Goal: Task Accomplishment & Management: Manage account settings

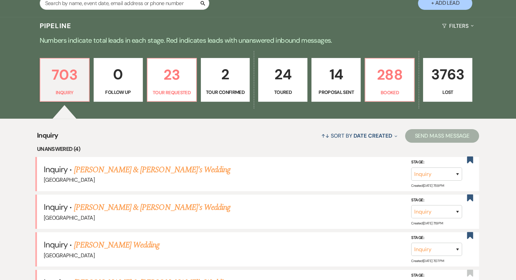
scroll to position [136, 0]
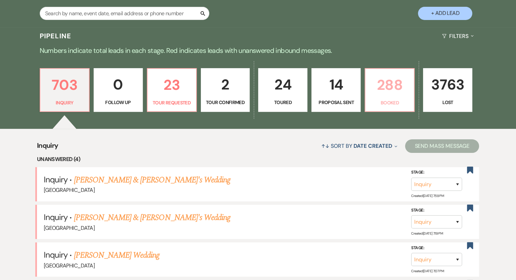
click at [383, 97] on link "288 Booked" at bounding box center [390, 90] width 50 height 44
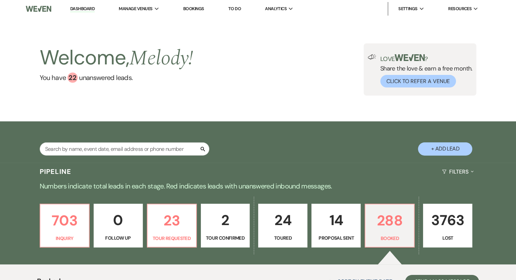
click at [192, 10] on link "Bookings" at bounding box center [193, 9] width 21 height 6
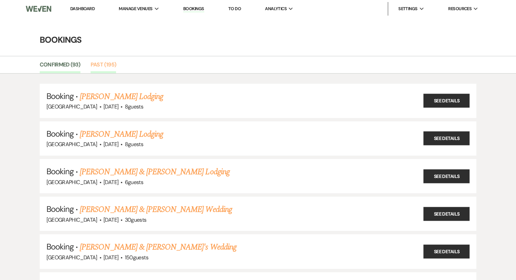
click at [101, 67] on link "Past (195)" at bounding box center [104, 66] width 26 height 13
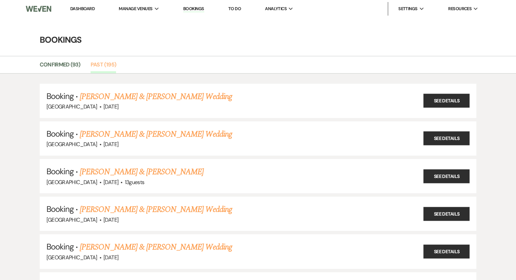
click at [103, 61] on link "Past (195)" at bounding box center [104, 66] width 26 height 13
click at [87, 8] on link "Dashboard" at bounding box center [82, 9] width 24 height 6
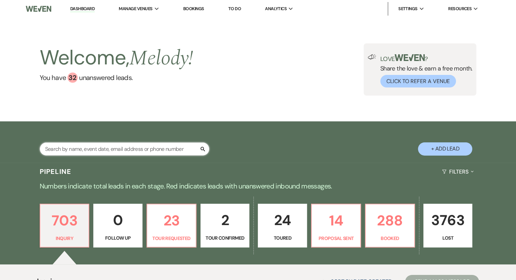
click at [67, 149] on input "text" at bounding box center [125, 149] width 170 height 13
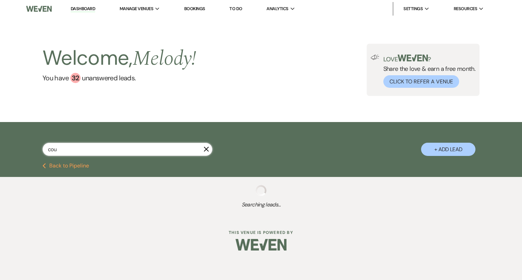
type input "cour"
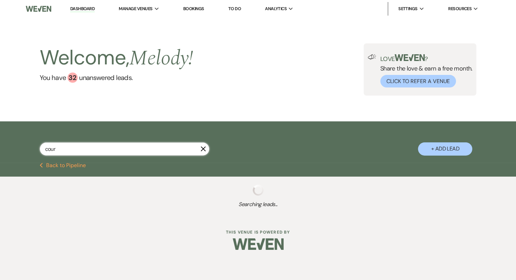
select select "2"
select select "6"
select select "8"
select select "5"
select select "8"
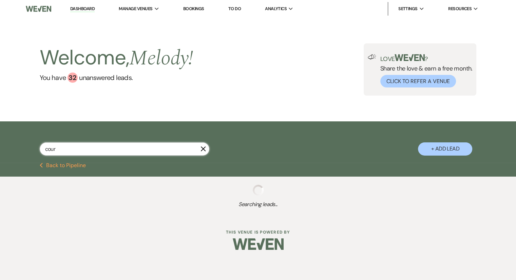
select select "8"
select select "5"
select select "8"
select select "5"
select select "8"
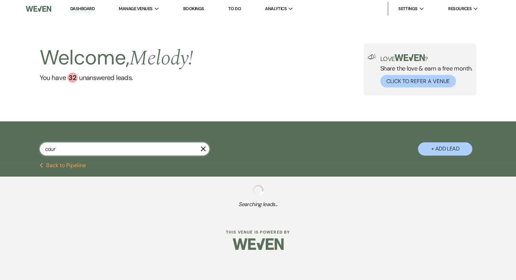
select select "5"
select select "8"
select select "5"
select select "8"
select select "5"
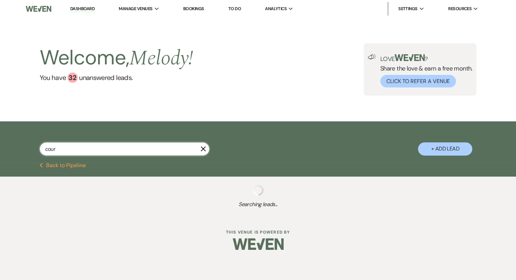
select select "8"
select select "5"
select select "8"
select select "10"
select select "8"
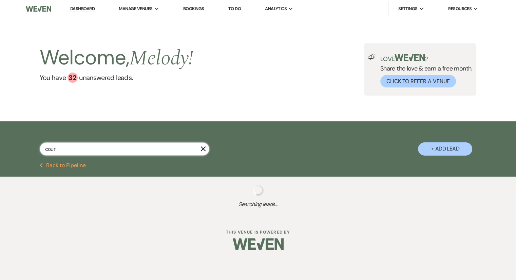
select select "5"
select select "8"
select select "5"
select select "8"
select select "5"
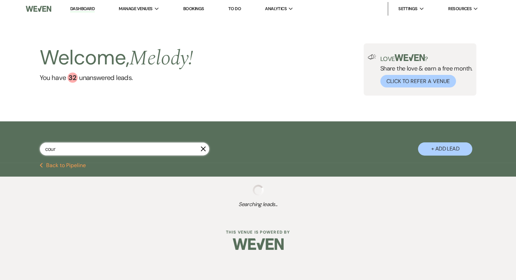
select select "8"
select select "5"
select select "8"
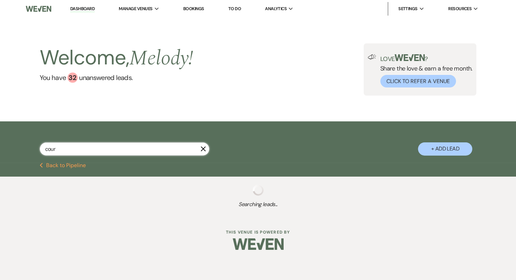
select select "5"
select select "8"
select select "6"
select select "8"
select select "5"
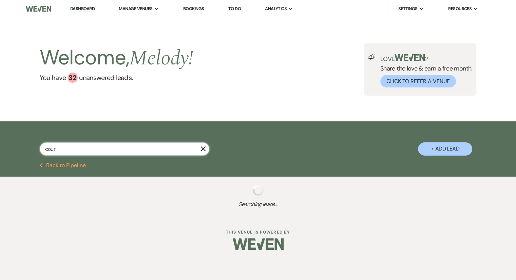
select select "8"
select select "5"
select select "8"
select select "10"
select select "8"
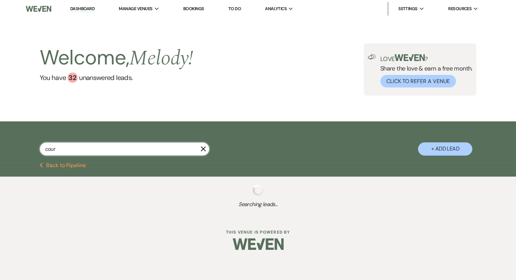
select select "5"
select select "8"
select select "5"
select select "8"
select select "5"
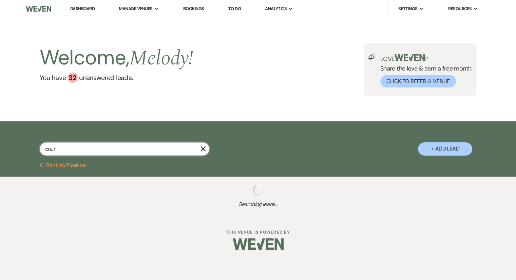
select select "8"
select select "5"
select select "8"
select select "5"
select select "8"
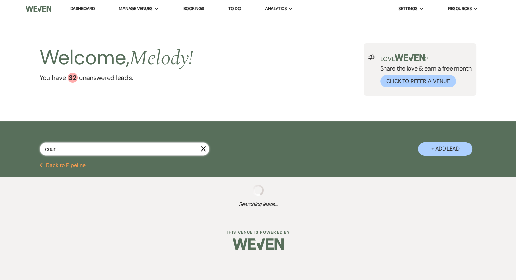
select select "8"
select select "5"
select select "2"
select select "6"
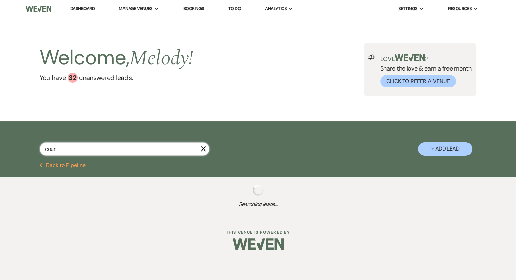
select select "8"
select select "5"
select select "8"
select select "5"
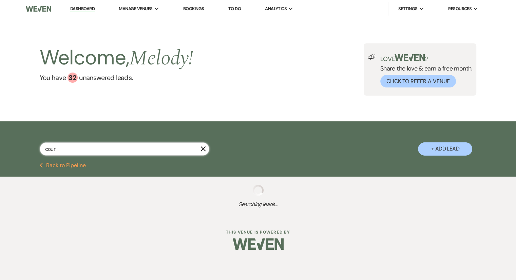
select select "8"
select select "5"
select select "8"
select select "5"
select select "8"
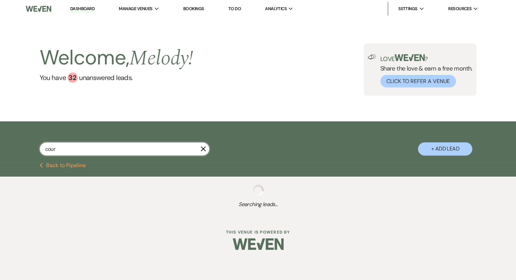
select select "5"
select select "8"
select select "5"
select select "8"
select select "10"
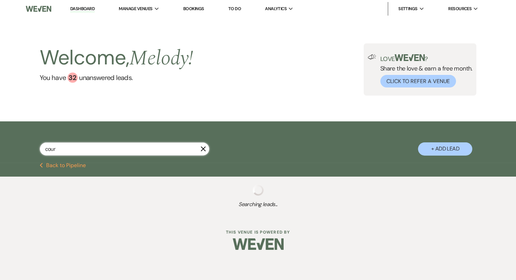
select select "8"
select select "5"
select select "8"
select select "5"
select select "8"
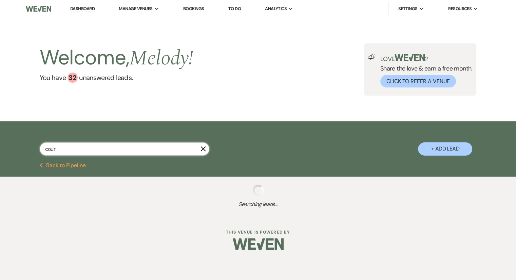
select select "5"
select select "8"
select select "5"
select select "8"
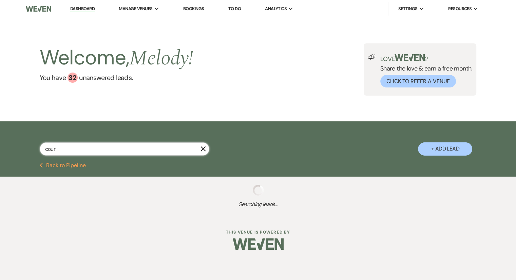
select select "8"
select select "6"
select select "8"
select select "5"
select select "8"
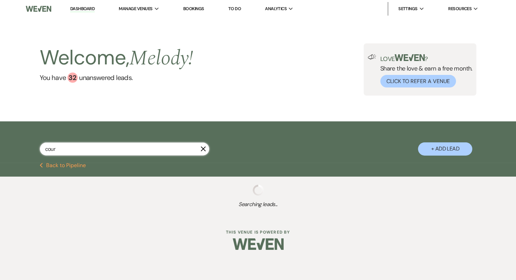
select select "10"
select select "8"
select select "5"
select select "8"
select select "5"
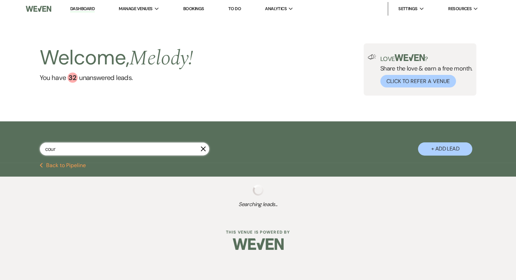
select select "8"
select select "5"
select select "8"
select select "5"
select select "8"
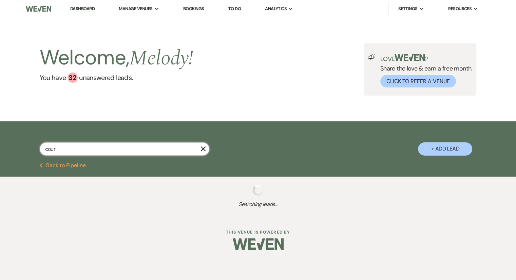
select select "8"
select select "5"
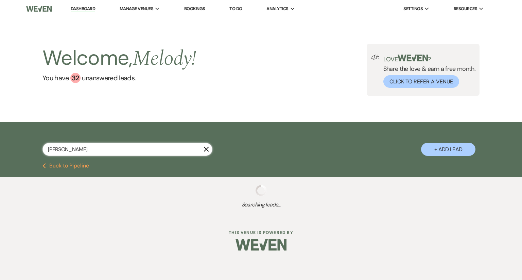
type input "[PERSON_NAME]"
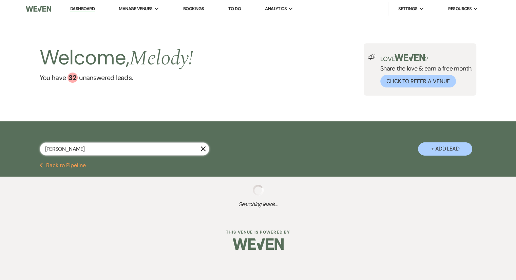
select select "2"
select select "6"
select select "8"
select select "5"
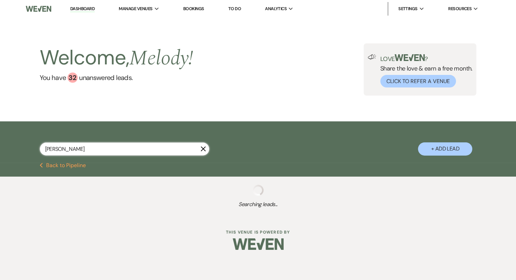
select select "8"
select select "5"
select select "8"
select select "5"
select select "8"
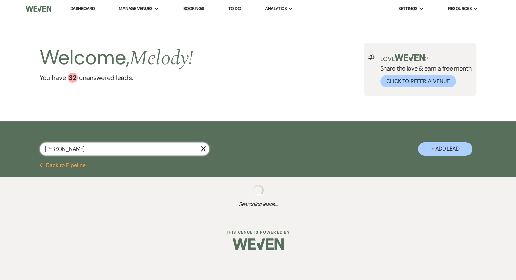
select select "5"
select select "8"
select select "10"
select select "8"
select select "5"
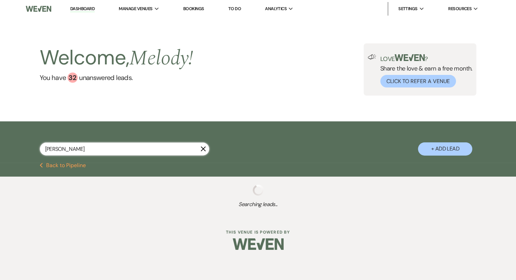
select select "8"
select select "5"
select select "8"
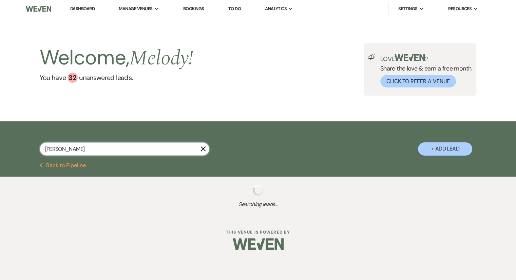
select select "10"
select select "8"
select select "5"
select select "8"
select select "5"
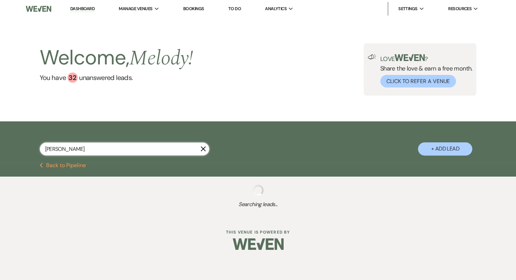
select select "8"
select select "5"
select select "8"
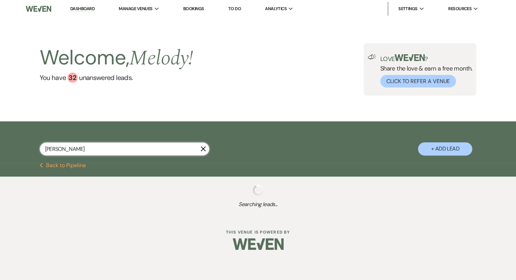
select select "5"
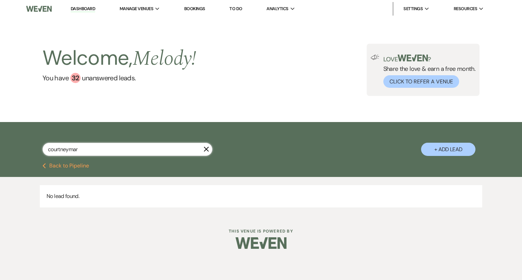
click at [71, 150] on input "courtneymar" at bounding box center [127, 149] width 170 height 13
type input "[PERSON_NAME]"
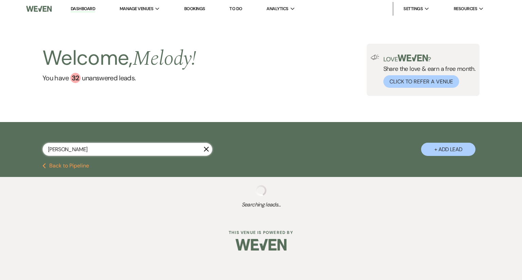
select select "2"
select select "8"
select select "5"
select select "8"
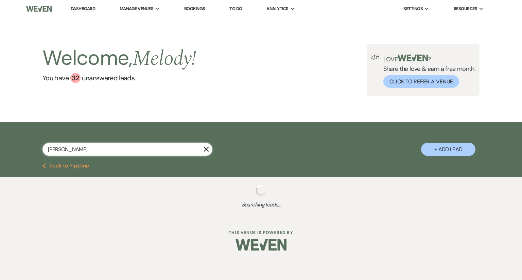
select select "7"
select select "6"
select select "8"
select select "5"
select select "8"
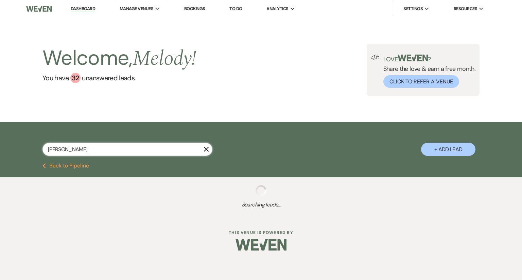
select select "5"
select select "8"
select select "5"
select select "8"
select select "5"
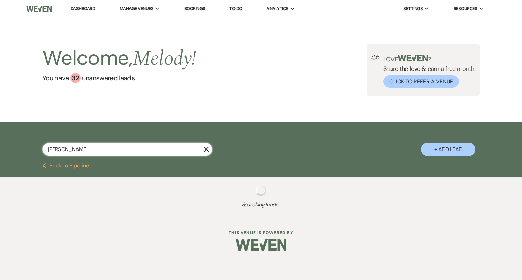
select select "8"
select select "5"
select select "8"
select select "5"
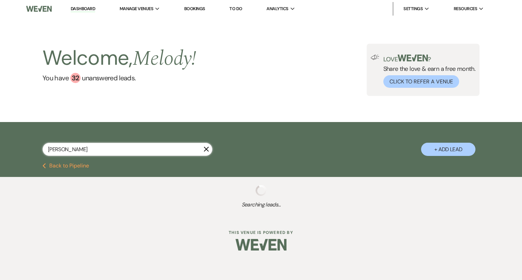
select select "8"
select select "5"
select select "8"
select select "5"
select select "8"
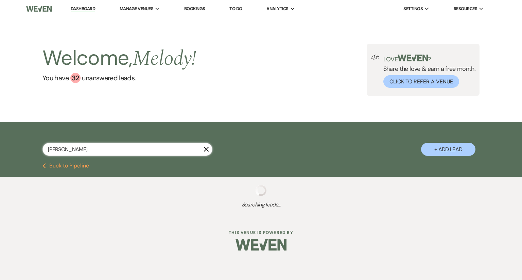
select select "5"
select select "8"
select select "10"
select select "8"
select select "5"
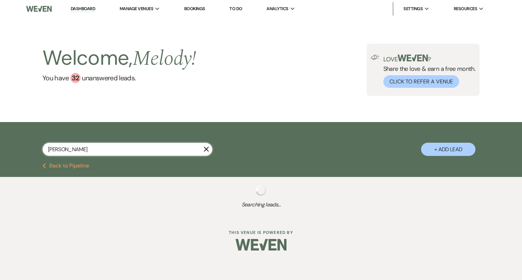
select select "8"
select select "5"
select select "8"
select select "5"
select select "8"
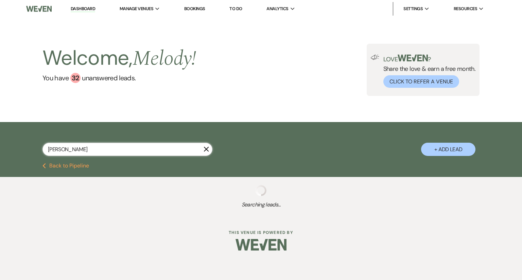
select select "5"
select select "8"
select select "5"
select select "8"
select select "5"
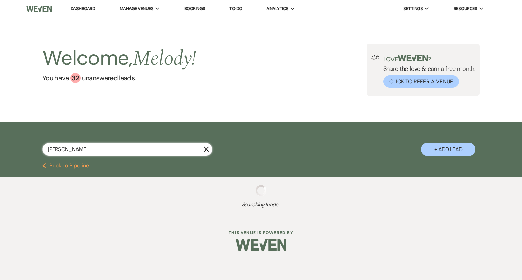
select select "8"
select select "5"
select select "8"
select select "5"
select select "8"
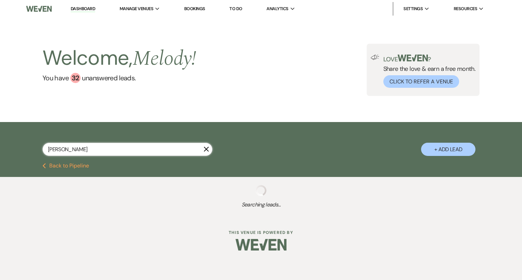
select select "8"
select select "5"
select select "8"
select select "5"
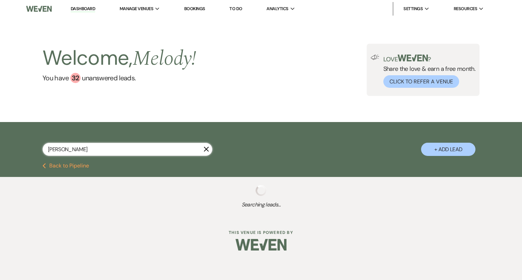
select select "8"
select select "5"
select select "8"
select select "5"
select select "8"
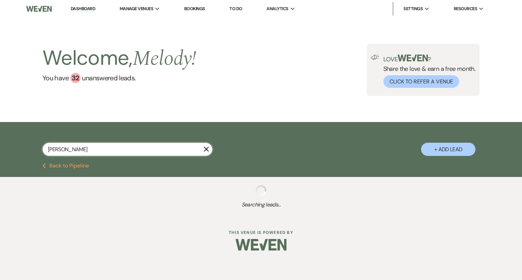
select select "5"
select select "8"
select select "5"
select select "8"
select select "5"
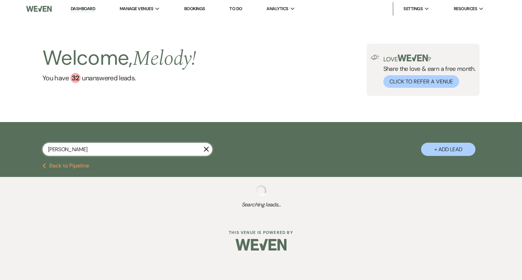
select select "8"
select select "5"
select select "8"
select select "6"
select select "8"
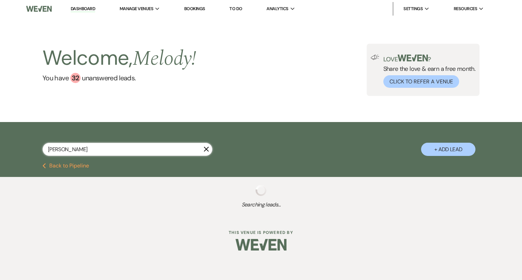
select select "5"
select select "8"
select select "5"
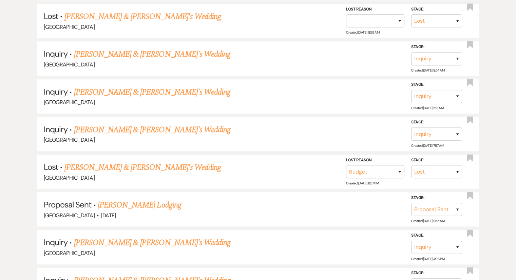
scroll to position [548, 0]
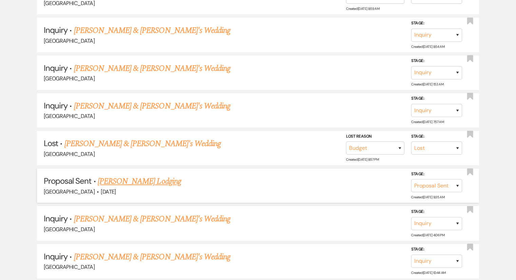
click at [153, 176] on link "[PERSON_NAME] Lodging" at bounding box center [140, 182] width 84 height 12
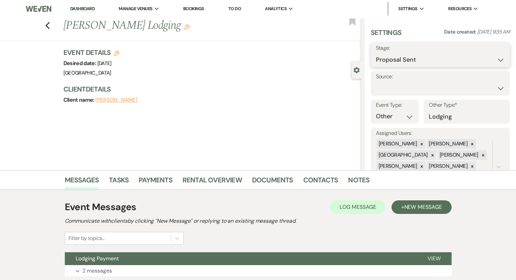
click at [440, 63] on select "Inquiry Follow Up Tour Requested Tour Confirmed Toured Proposal Sent Booked Lost" at bounding box center [440, 59] width 129 height 13
click at [376, 53] on select "Inquiry Follow Up Tour Requested Tour Confirmed Toured Proposal Sent Booked Lost" at bounding box center [440, 59] width 129 height 13
click at [494, 56] on button "Save" at bounding box center [495, 55] width 29 height 14
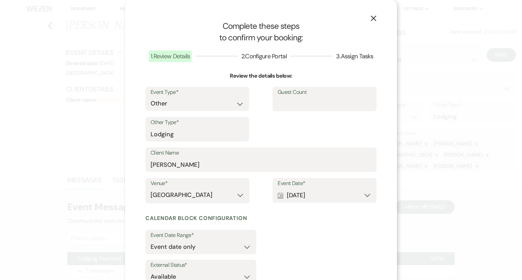
click at [370, 17] on use "button" at bounding box center [372, 18] width 5 height 5
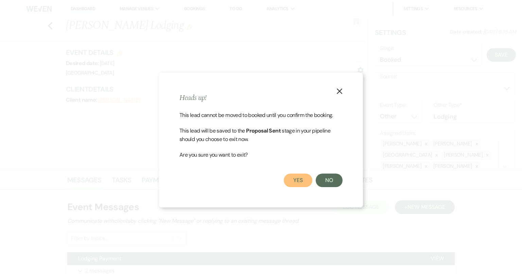
click at [294, 182] on button "Yes" at bounding box center [298, 181] width 29 height 14
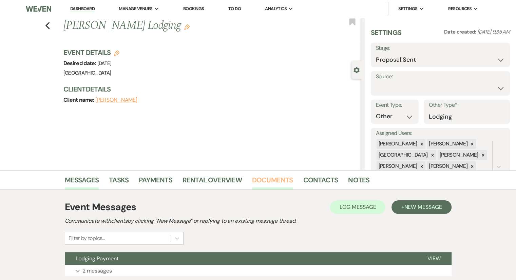
click at [291, 184] on link "Documents" at bounding box center [272, 182] width 41 height 15
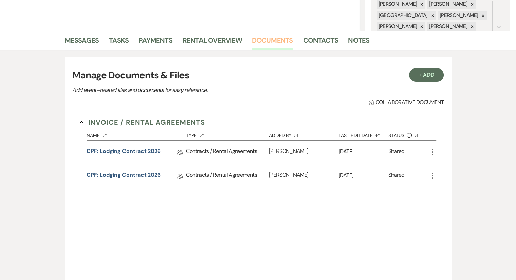
scroll to position [144, 0]
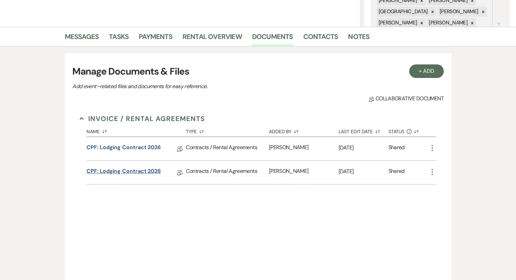
click at [125, 168] on link "CPF: Lodging Contract 2026" at bounding box center [124, 172] width 74 height 11
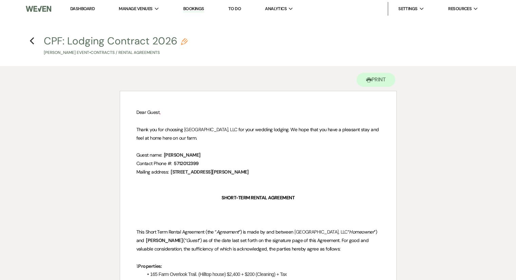
click at [34, 39] on h4 "Previous CPF: Lodging Contract 2026 Pencil [PERSON_NAME] Event • Contracts / Re…" at bounding box center [258, 45] width 489 height 22
click at [31, 40] on use "button" at bounding box center [32, 40] width 4 height 7
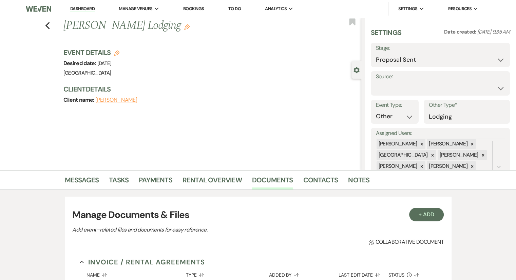
scroll to position [144, 0]
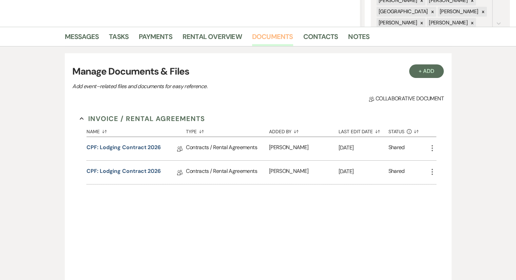
click at [265, 40] on link "Documents" at bounding box center [272, 38] width 41 height 15
click at [153, 146] on link "CPF: Lodging Contract 2026" at bounding box center [124, 149] width 74 height 11
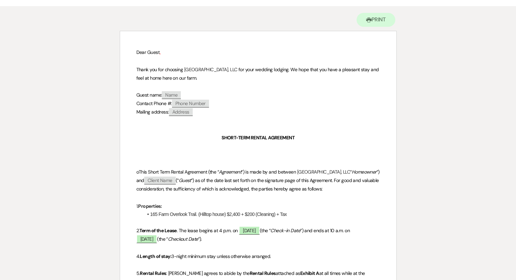
scroll to position [28, 0]
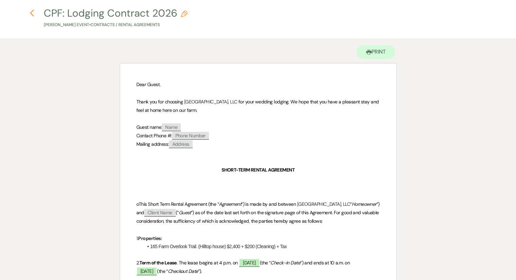
click at [34, 10] on icon "Previous" at bounding box center [32, 13] width 5 height 8
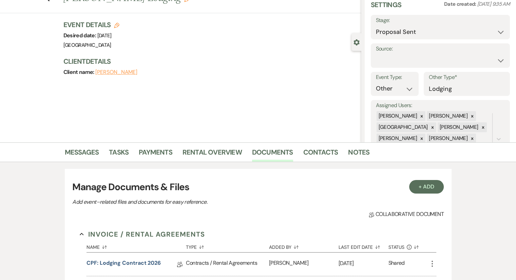
scroll to position [144, 0]
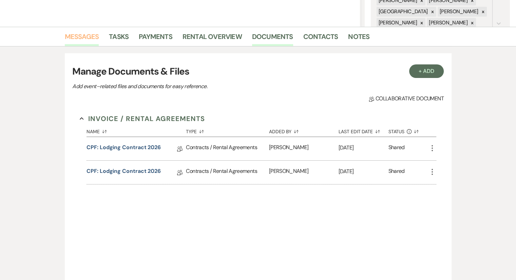
click at [90, 34] on link "Messages" at bounding box center [82, 38] width 34 height 15
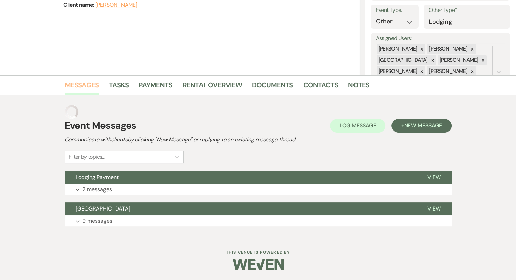
scroll to position [81, 0]
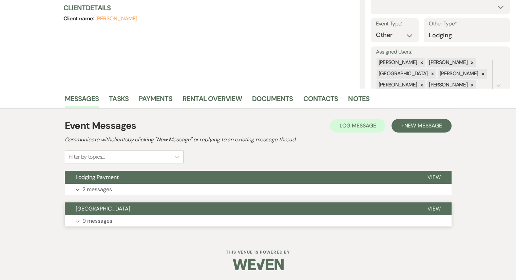
click at [97, 224] on p "9 messages" at bounding box center [98, 221] width 30 height 9
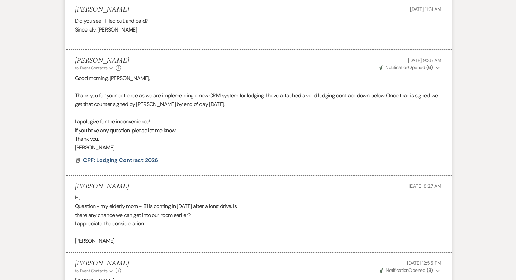
scroll to position [630, 0]
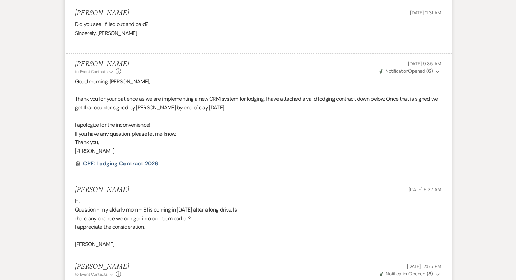
click at [125, 163] on span "CPF: Lodging Contract 2026" at bounding box center [120, 163] width 75 height 7
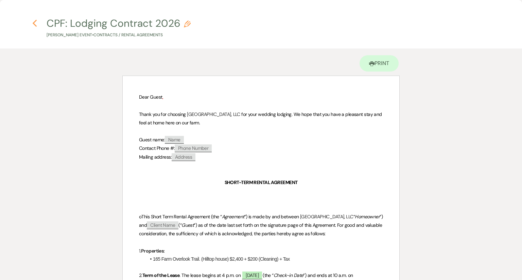
click at [35, 24] on icon "Previous" at bounding box center [34, 23] width 5 height 8
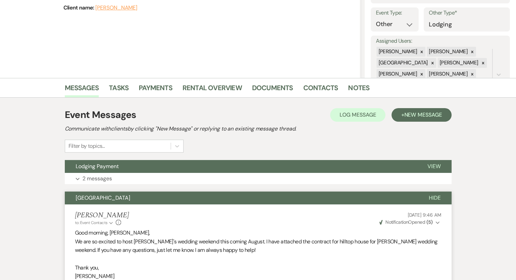
scroll to position [87, 0]
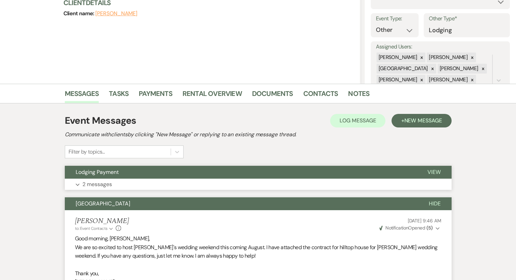
click at [105, 184] on p "2 messages" at bounding box center [98, 184] width 30 height 9
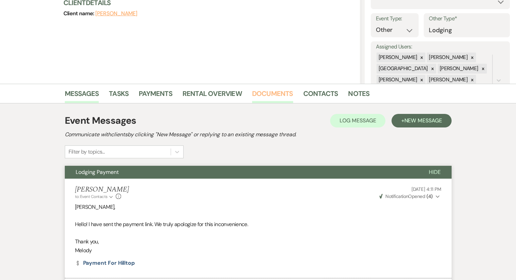
click at [277, 90] on link "Documents" at bounding box center [272, 95] width 41 height 15
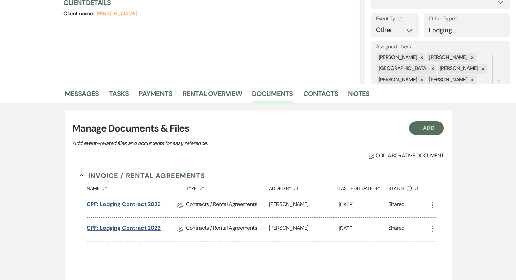
click at [135, 228] on link "CPF: Lodging Contract 2026" at bounding box center [124, 229] width 74 height 11
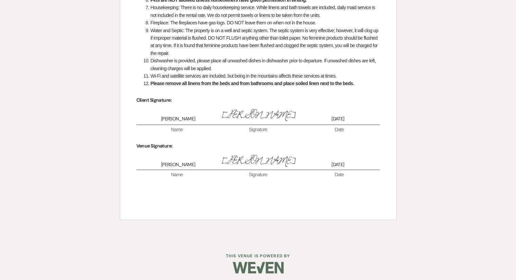
scroll to position [1167, 0]
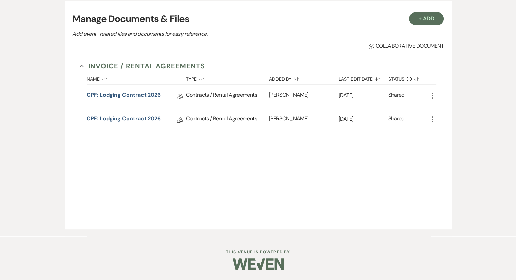
scroll to position [87, 0]
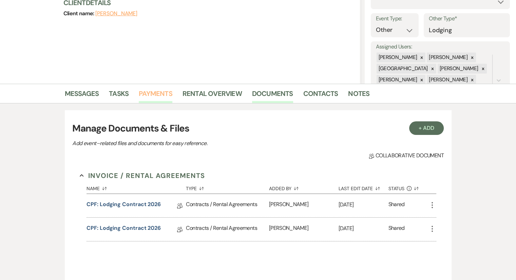
click at [148, 98] on link "Payments" at bounding box center [156, 95] width 34 height 15
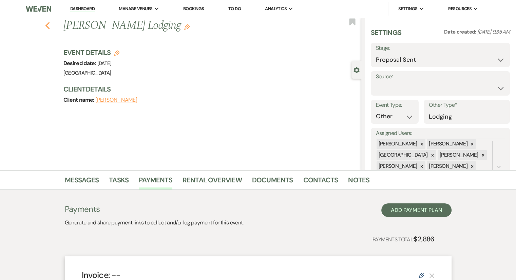
click at [50, 24] on icon "Previous" at bounding box center [47, 26] width 5 height 8
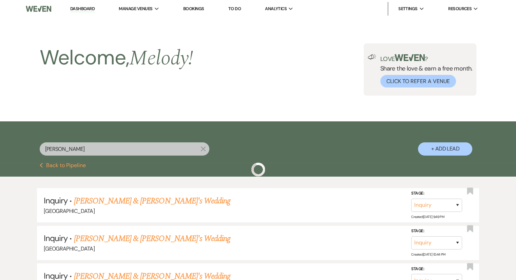
scroll to position [548, 0]
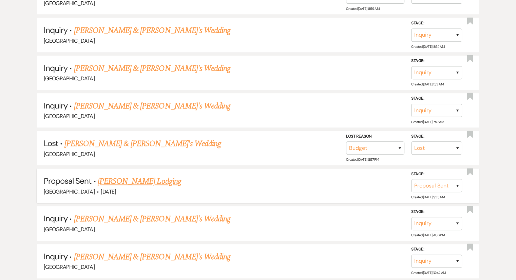
click at [149, 176] on link "[PERSON_NAME] Lodging" at bounding box center [140, 182] width 84 height 12
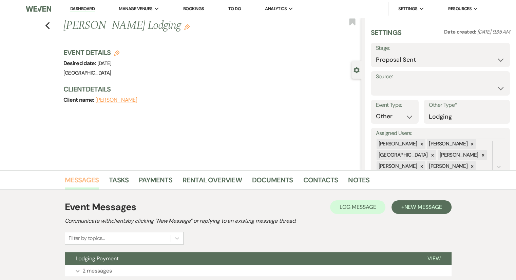
click at [81, 180] on link "Messages" at bounding box center [82, 182] width 34 height 15
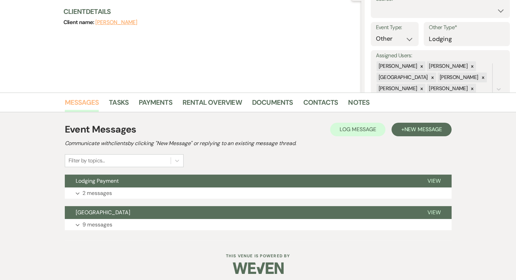
scroll to position [81, 0]
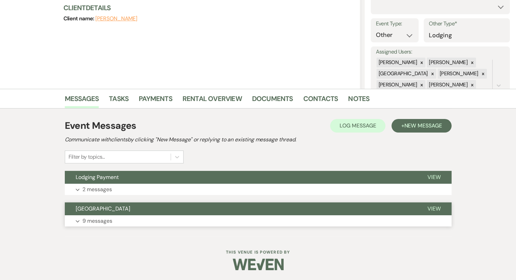
click at [91, 222] on p "9 messages" at bounding box center [98, 221] width 30 height 9
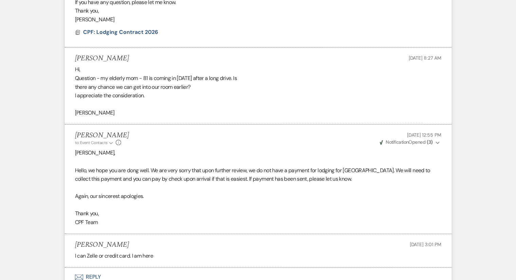
scroll to position [822, 0]
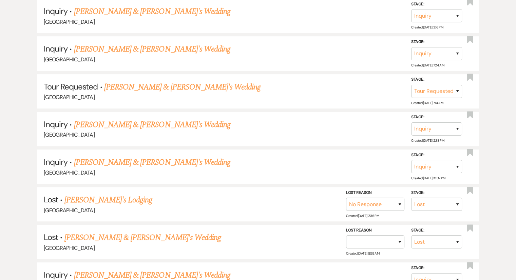
scroll to position [57, 0]
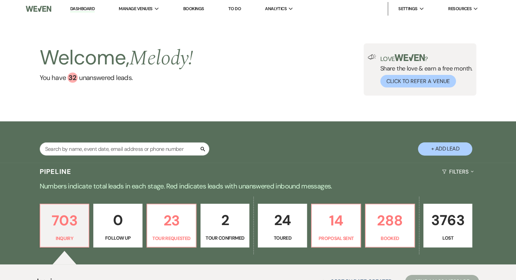
click at [194, 11] on link "Bookings" at bounding box center [193, 9] width 21 height 6
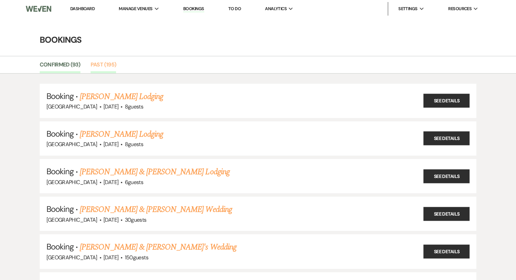
click at [100, 67] on link "Past (195)" at bounding box center [104, 66] width 26 height 13
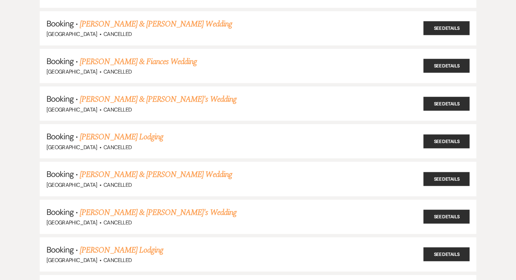
scroll to position [7917, 0]
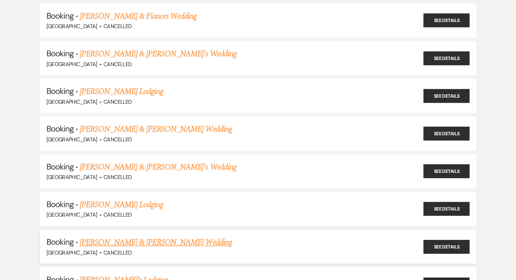
click at [134, 230] on li "Booking · [PERSON_NAME] & [PERSON_NAME] Wedding [GEOGRAPHIC_DATA] · Cancelled S…" at bounding box center [258, 247] width 437 height 34
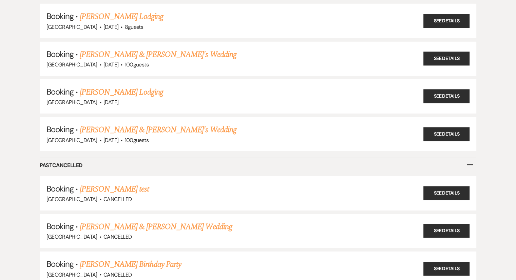
scroll to position [7224, 0]
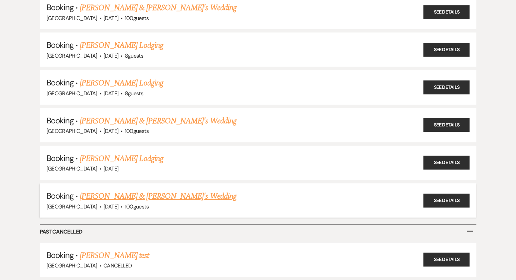
click at [122, 190] on link "[PERSON_NAME] & [PERSON_NAME]'s Wedding" at bounding box center [158, 196] width 157 height 12
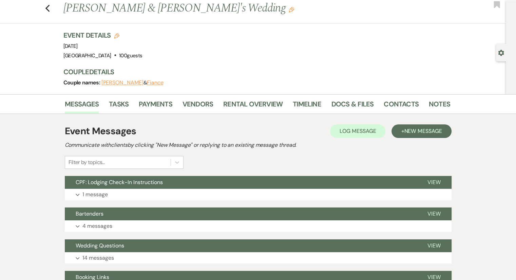
scroll to position [14, 0]
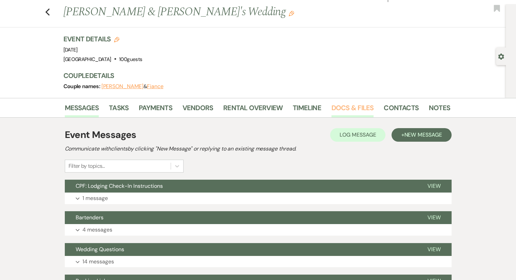
click at [346, 108] on link "Docs & Files" at bounding box center [353, 110] width 42 height 15
